Goal: Task Accomplishment & Management: Manage account settings

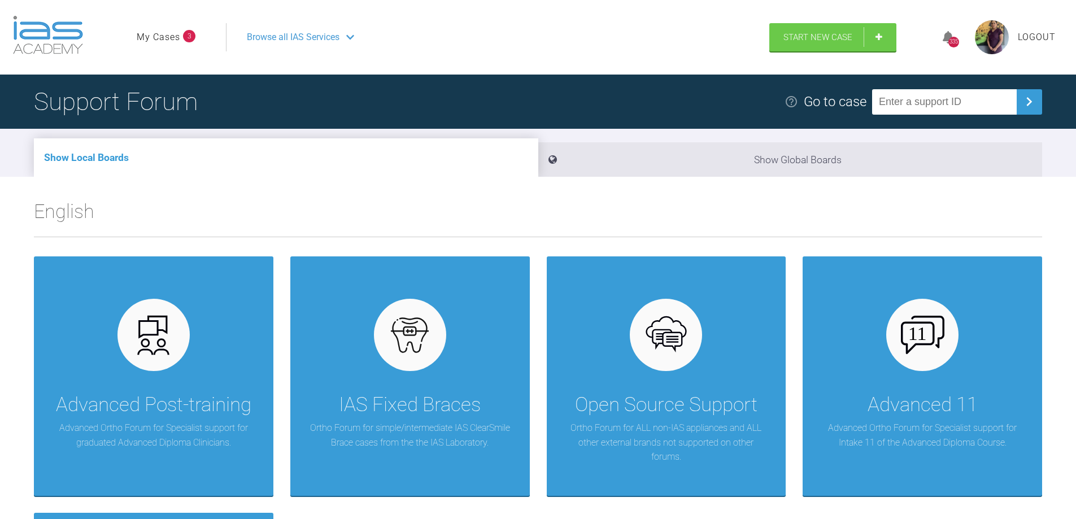
click at [160, 37] on link "My Cases" at bounding box center [159, 37] width 44 height 15
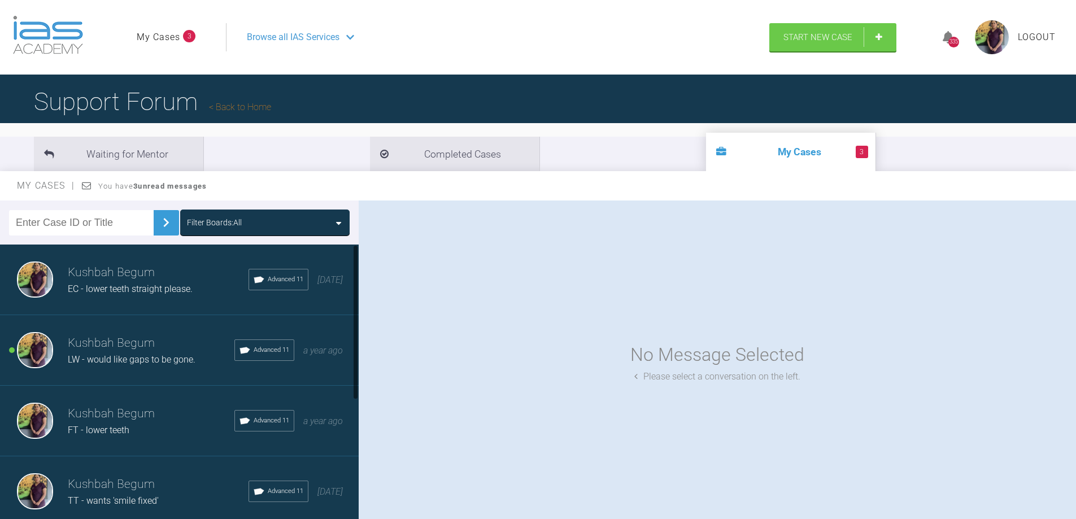
click at [169, 357] on span "LW - would like gaps to be gone." at bounding box center [132, 359] width 128 height 11
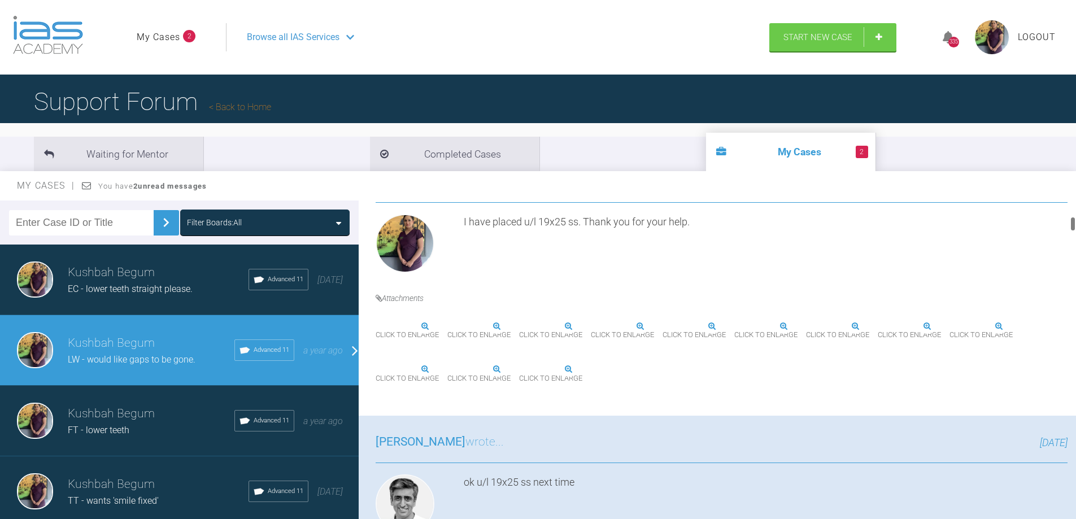
scroll to position [339, 0]
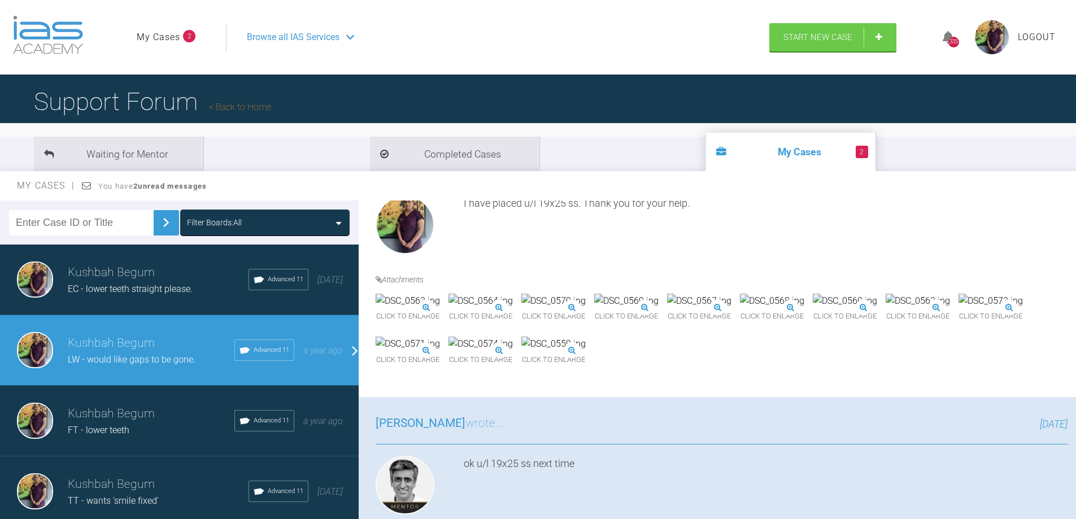
click at [659, 308] on img at bounding box center [626, 301] width 64 height 15
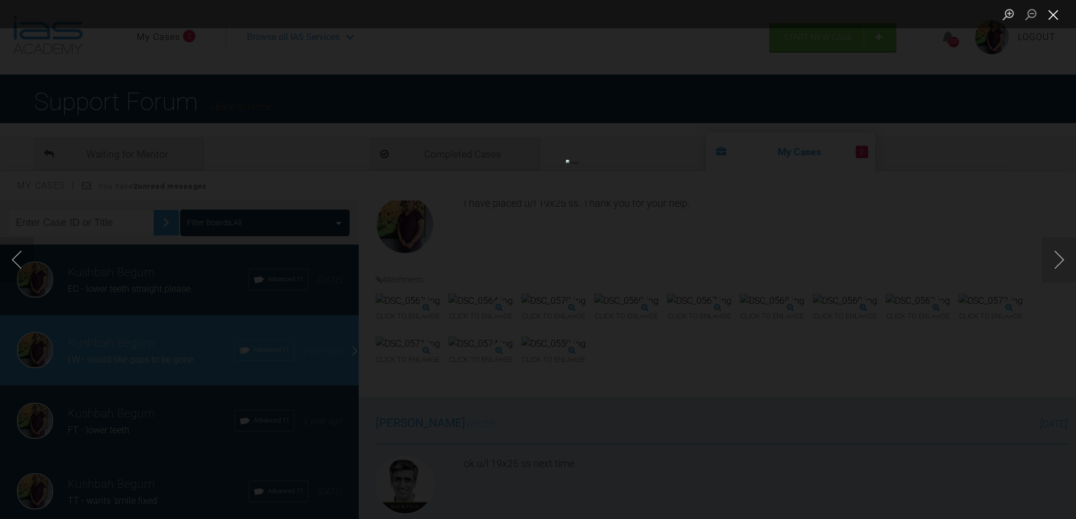
click at [1047, 19] on button "Close lightbox" at bounding box center [1053, 15] width 23 height 20
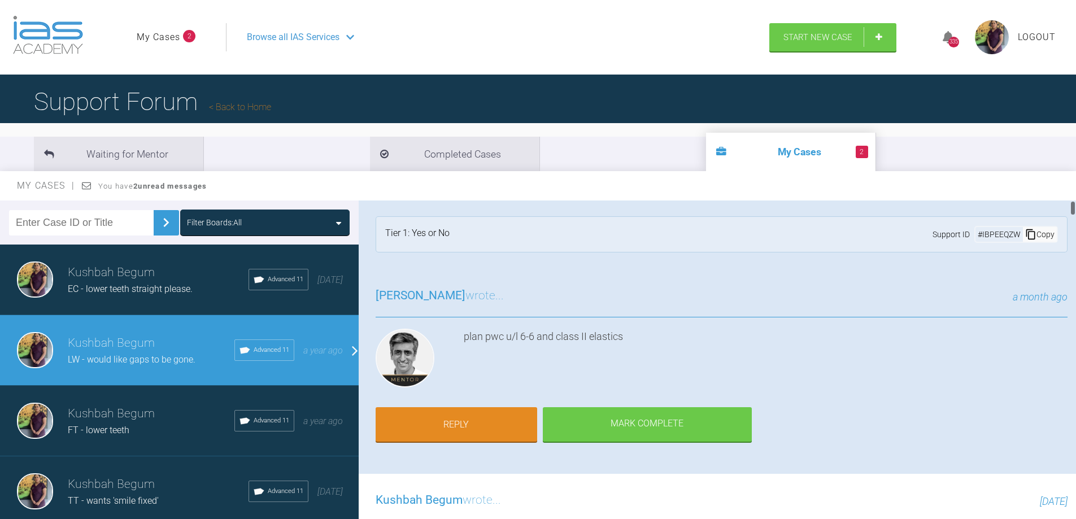
scroll to position [0, 0]
